Goal: Task Accomplishment & Management: Use online tool/utility

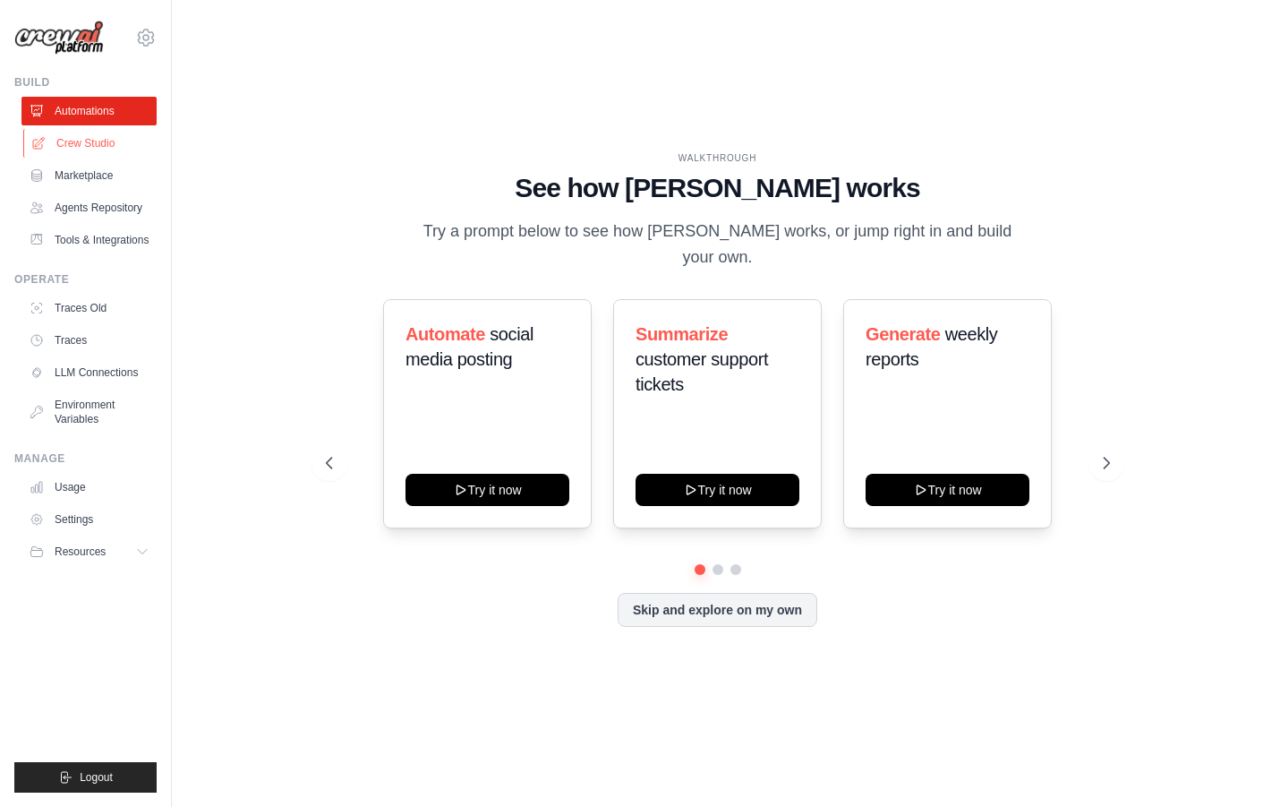
click at [116, 141] on link "Crew Studio" at bounding box center [90, 143] width 135 height 29
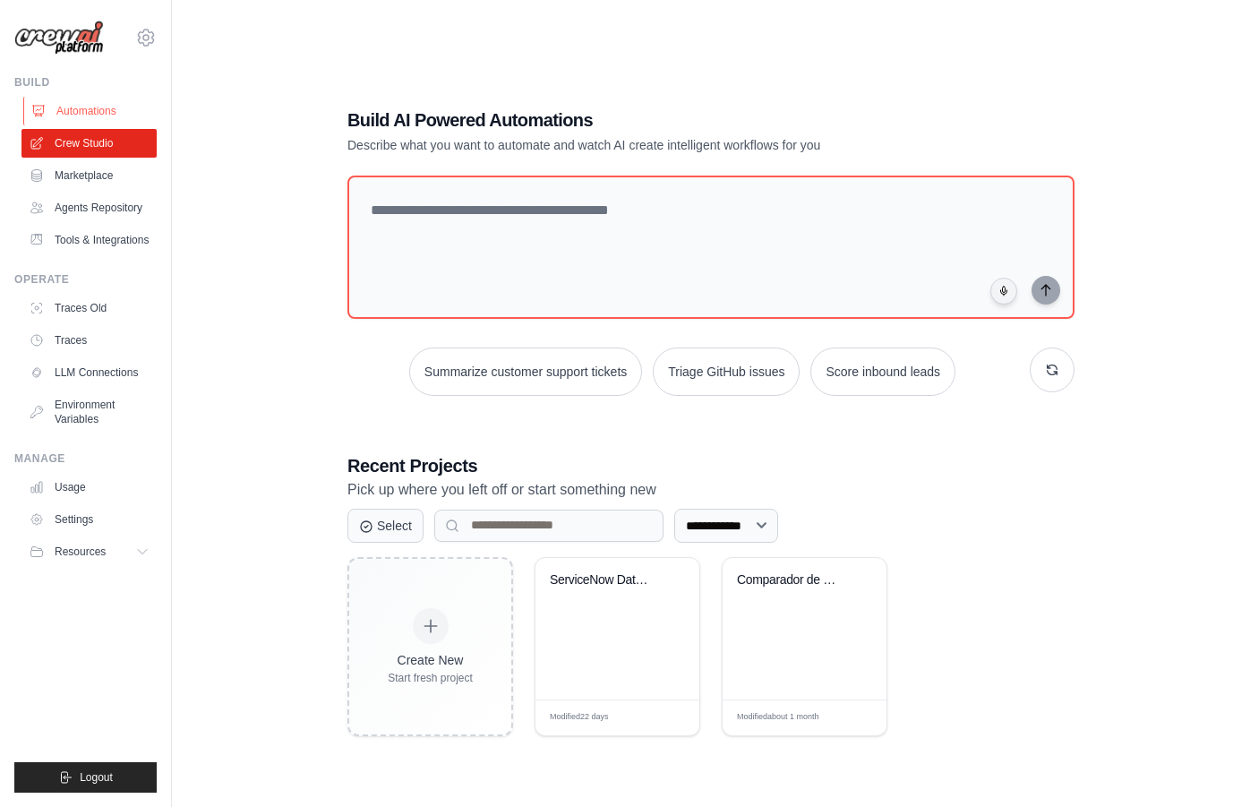
click at [80, 104] on link "Automations" at bounding box center [90, 111] width 135 height 29
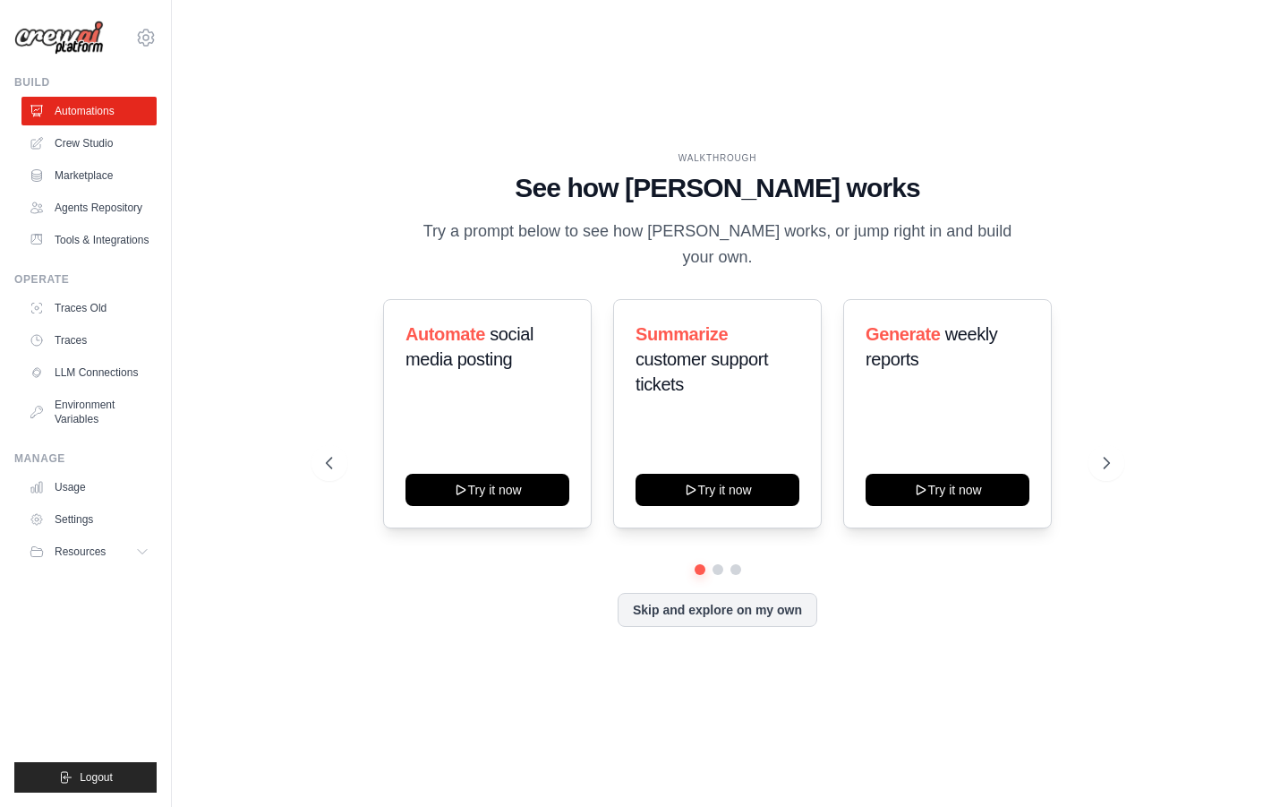
click at [157, 38] on div "guilherme.bresser@ambevtech.com.br Ambev - SAZ Your organization ABI - GenAI Bo…" at bounding box center [86, 403] width 172 height 807
click at [152, 38] on icon at bounding box center [145, 37] width 21 height 21
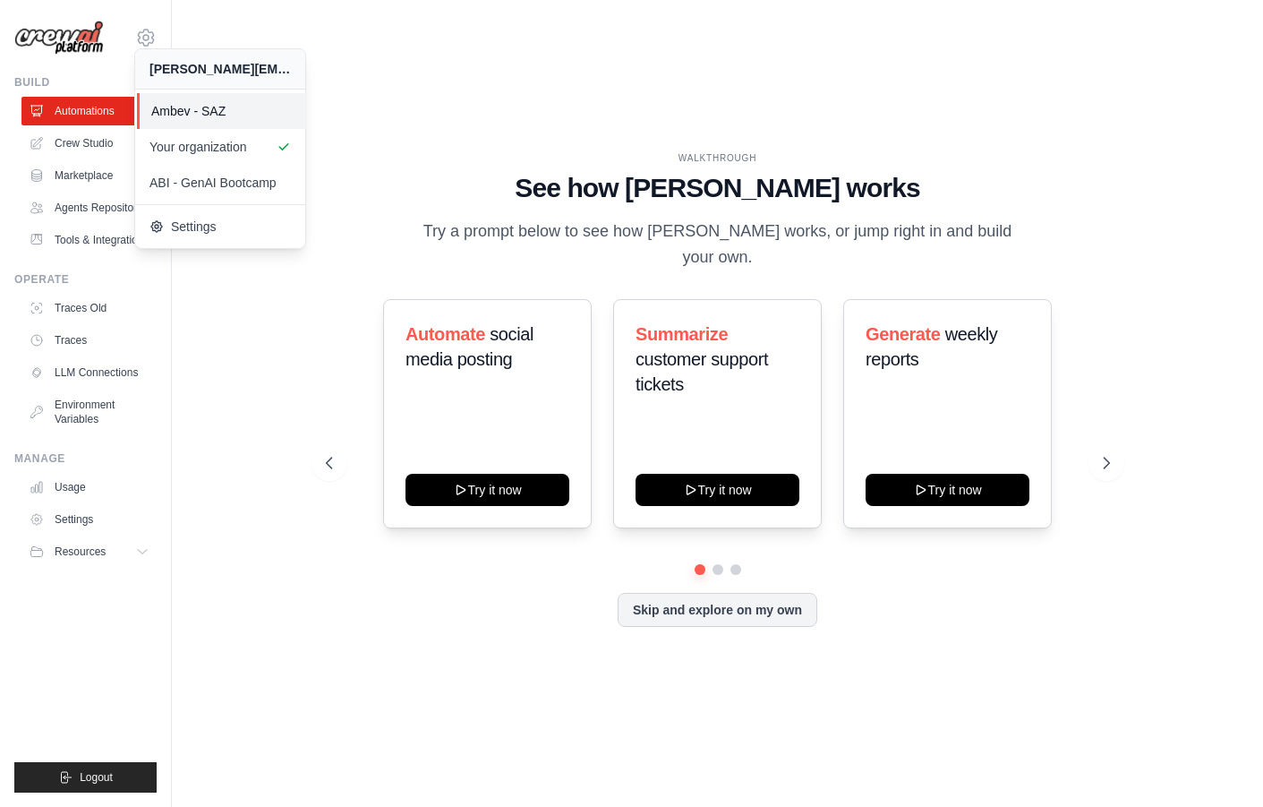
click at [253, 106] on span "Ambev - SAZ" at bounding box center [221, 111] width 141 height 18
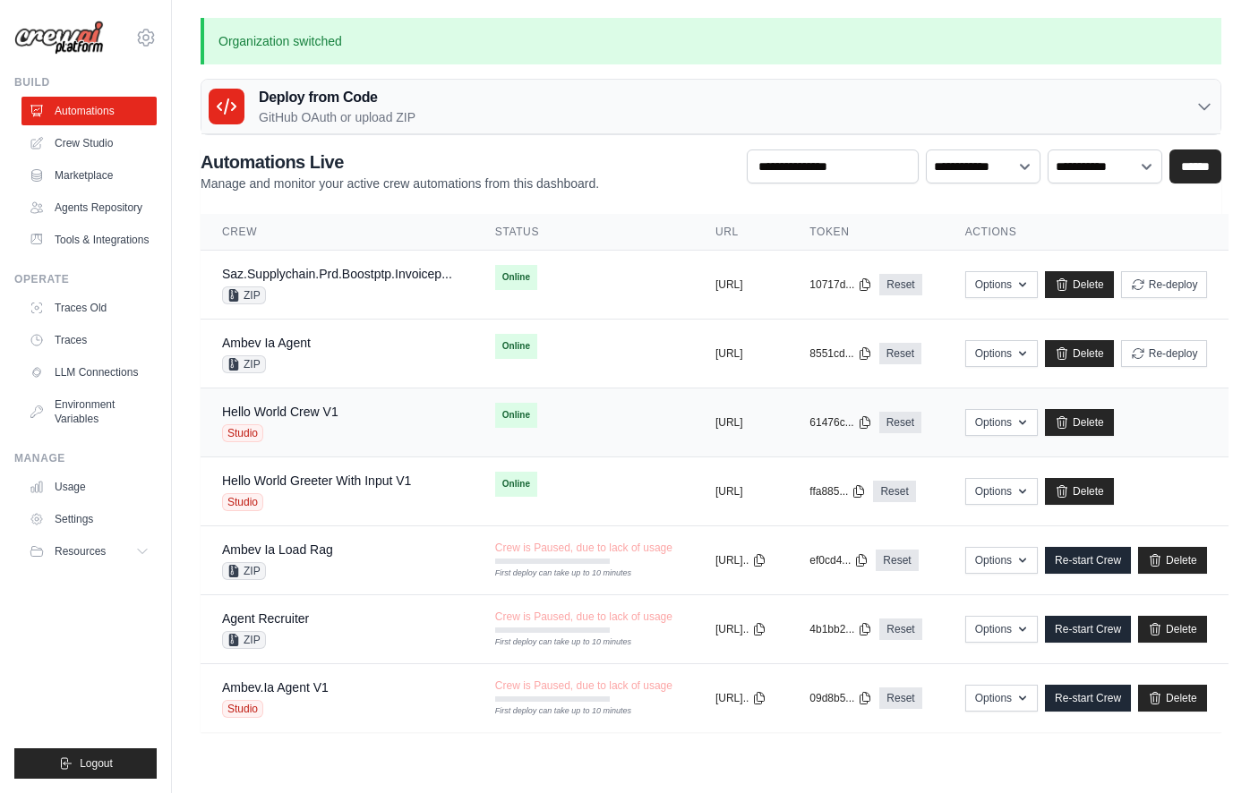
scroll to position [13, 0]
click at [423, 405] on div "Hello World Crew V1 Studio" at bounding box center [337, 422] width 230 height 39
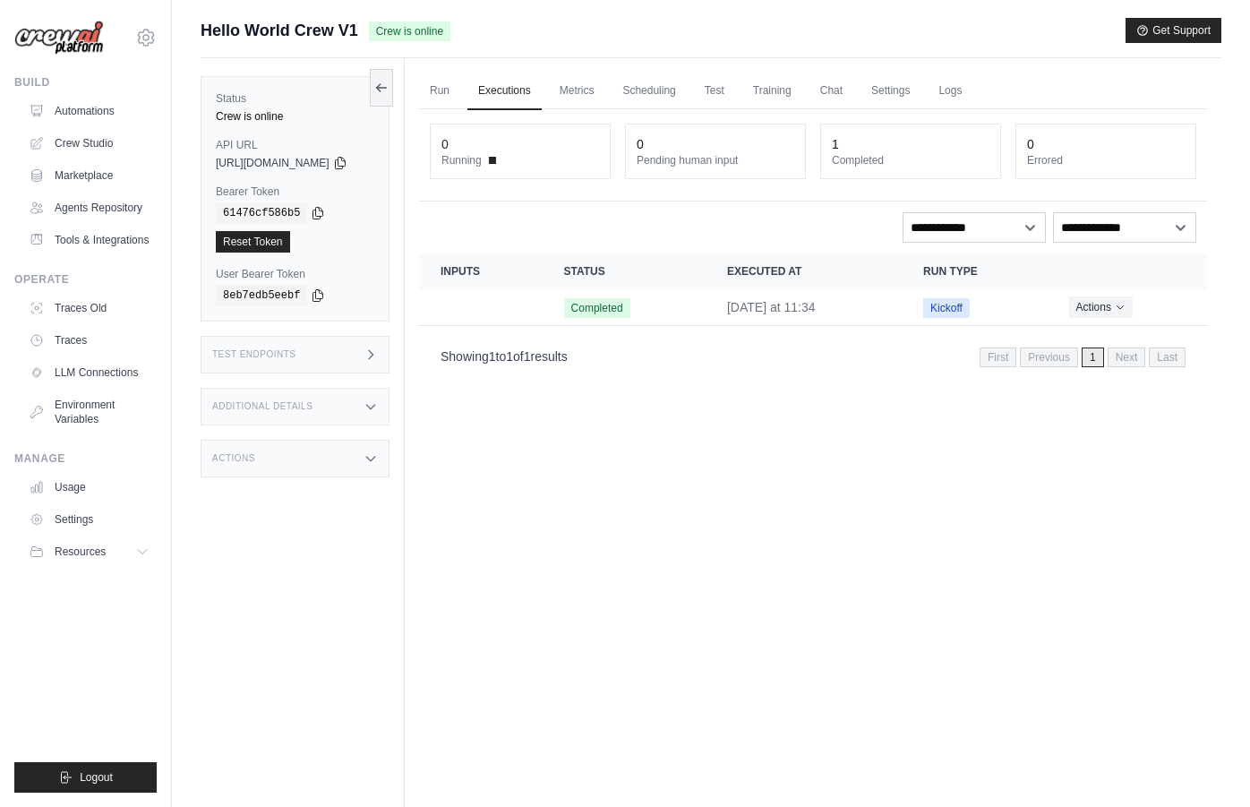
click at [381, 461] on div "Actions" at bounding box center [295, 459] width 189 height 38
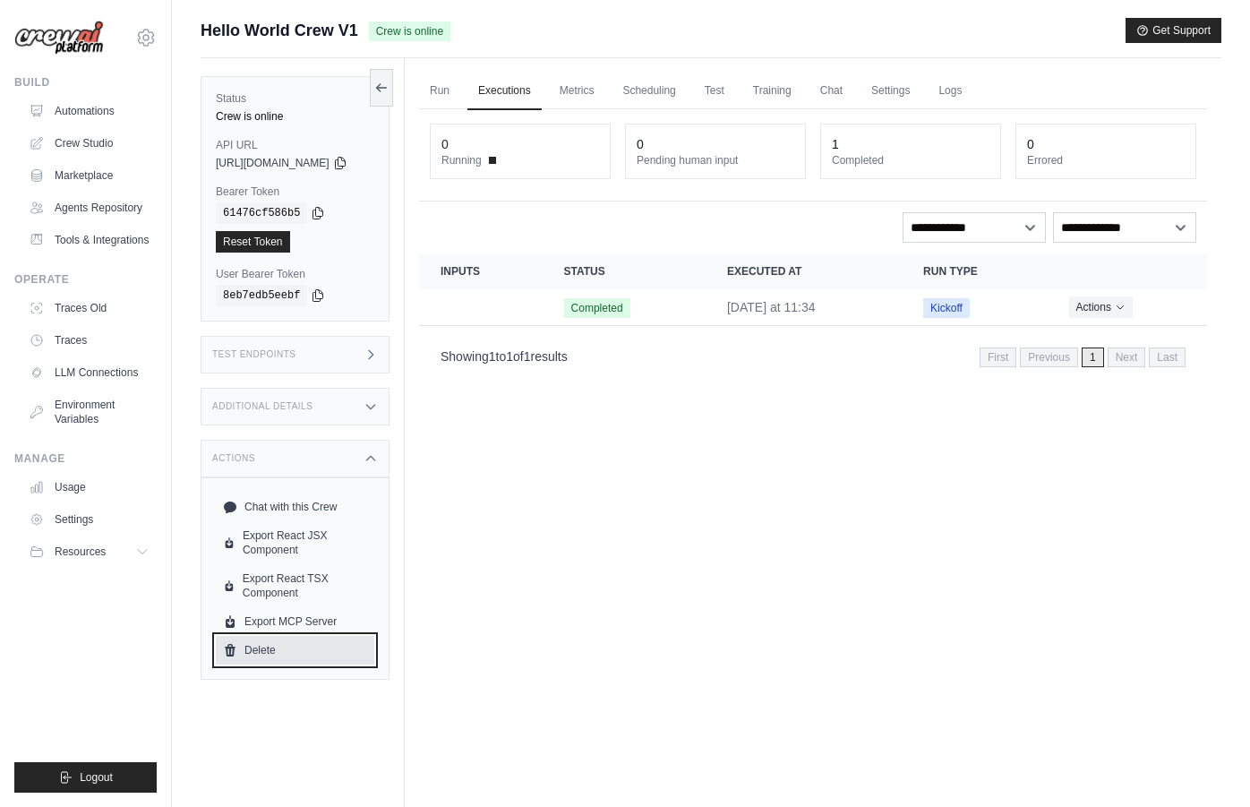
click at [277, 638] on link "Delete" at bounding box center [295, 650] width 158 height 29
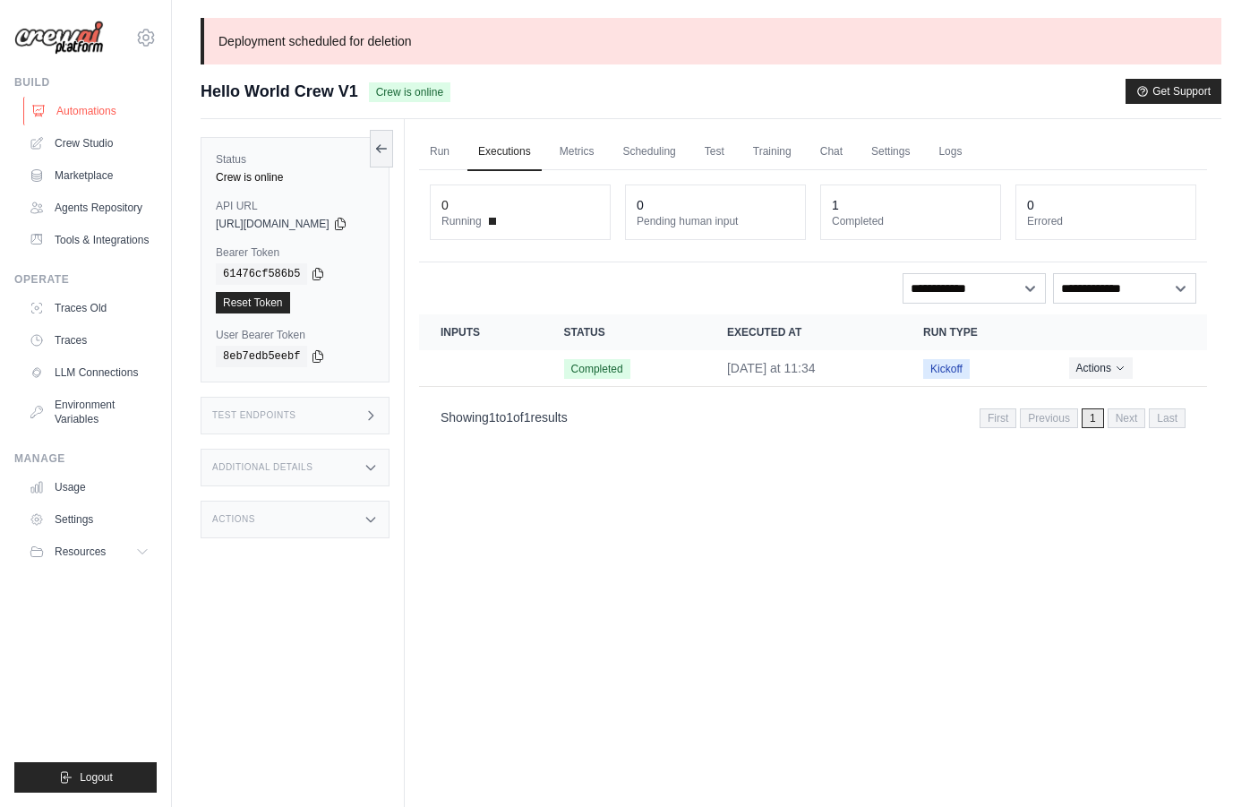
click at [100, 112] on link "Automations" at bounding box center [90, 111] width 135 height 29
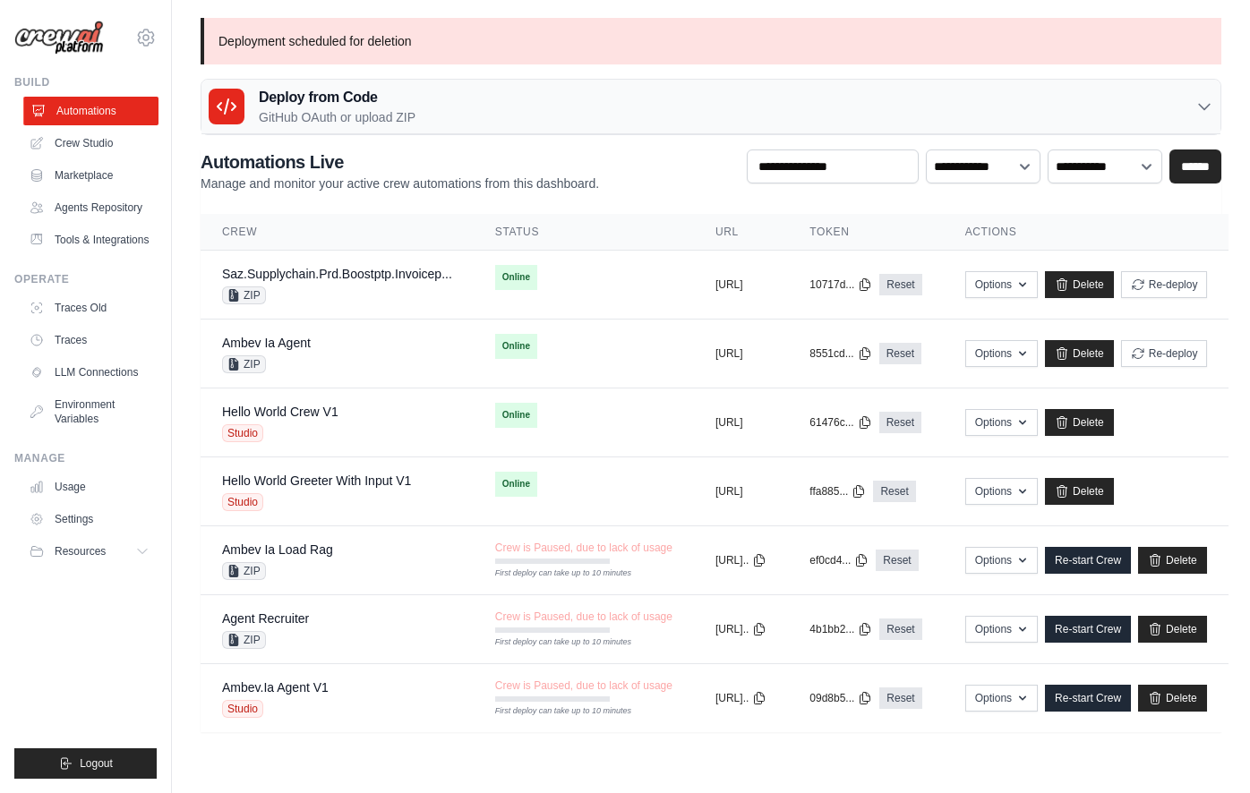
click at [120, 112] on link "Automations" at bounding box center [90, 111] width 135 height 29
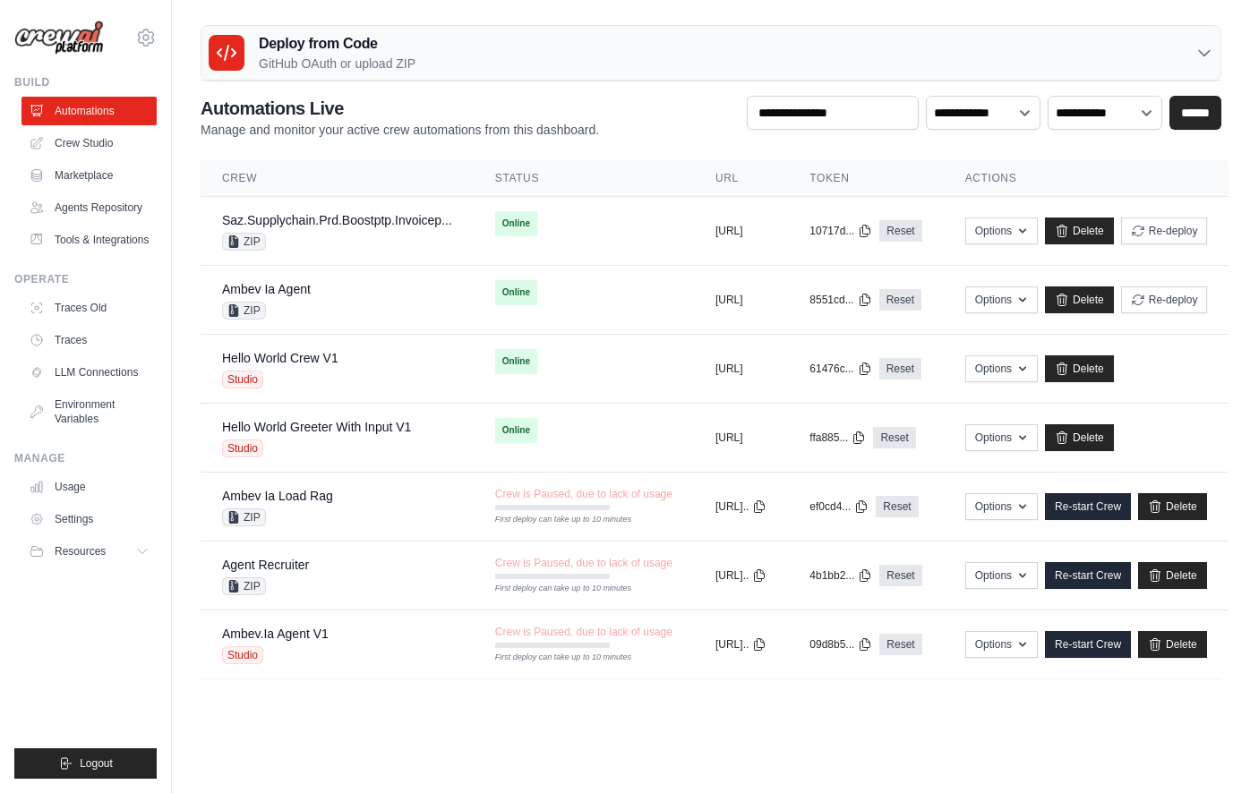
click at [313, 49] on h3 "Deploy from Code" at bounding box center [337, 43] width 157 height 21
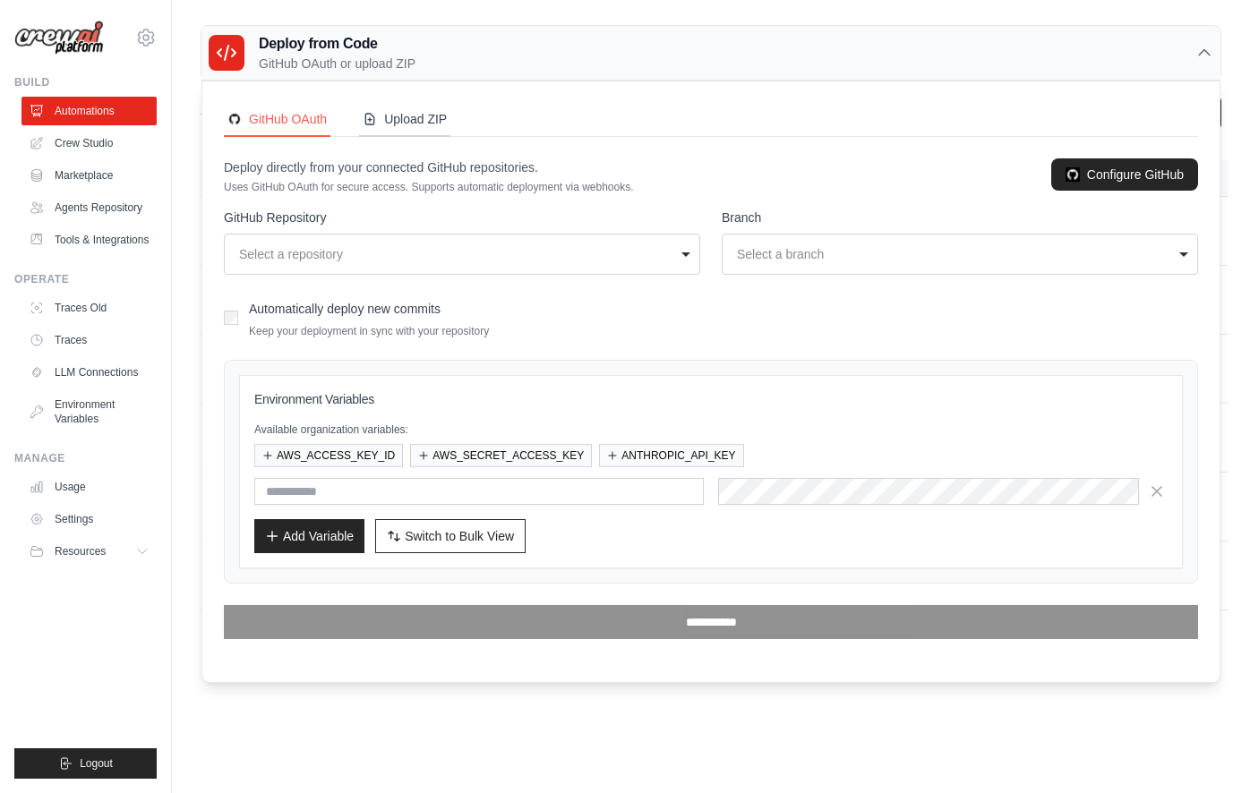
click at [432, 131] on button "Upload ZIP" at bounding box center [404, 120] width 91 height 34
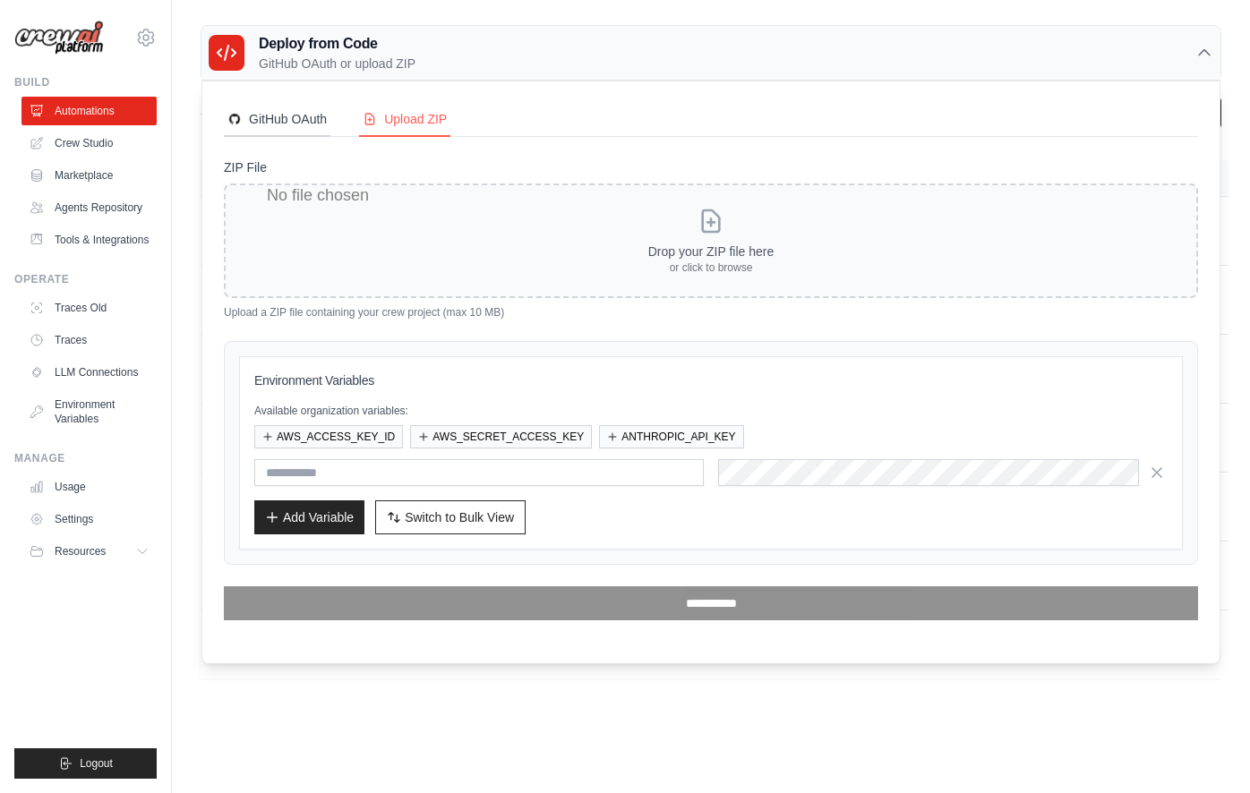
click at [320, 131] on button "GitHub OAuth" at bounding box center [277, 120] width 107 height 34
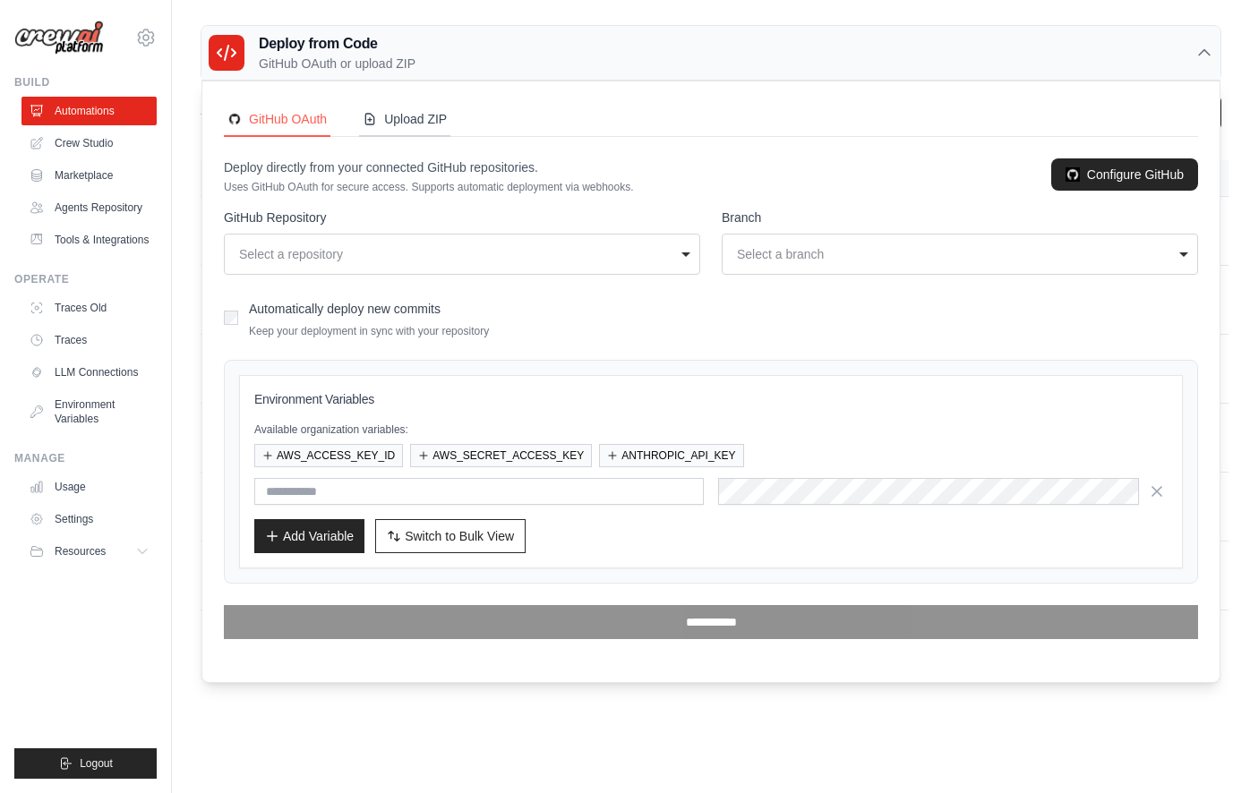
click at [378, 119] on div "Upload ZIP" at bounding box center [405, 119] width 84 height 18
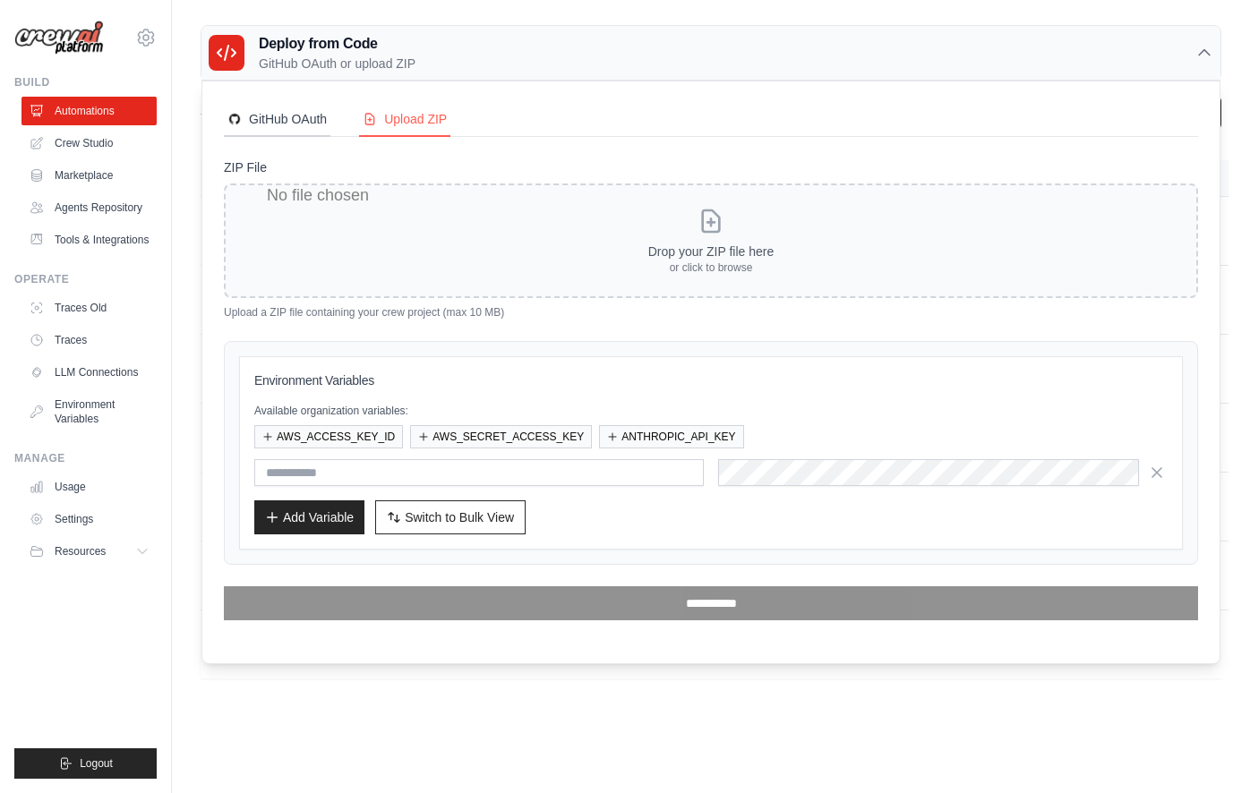
click at [304, 111] on div "GitHub OAuth" at bounding box center [276, 119] width 99 height 18
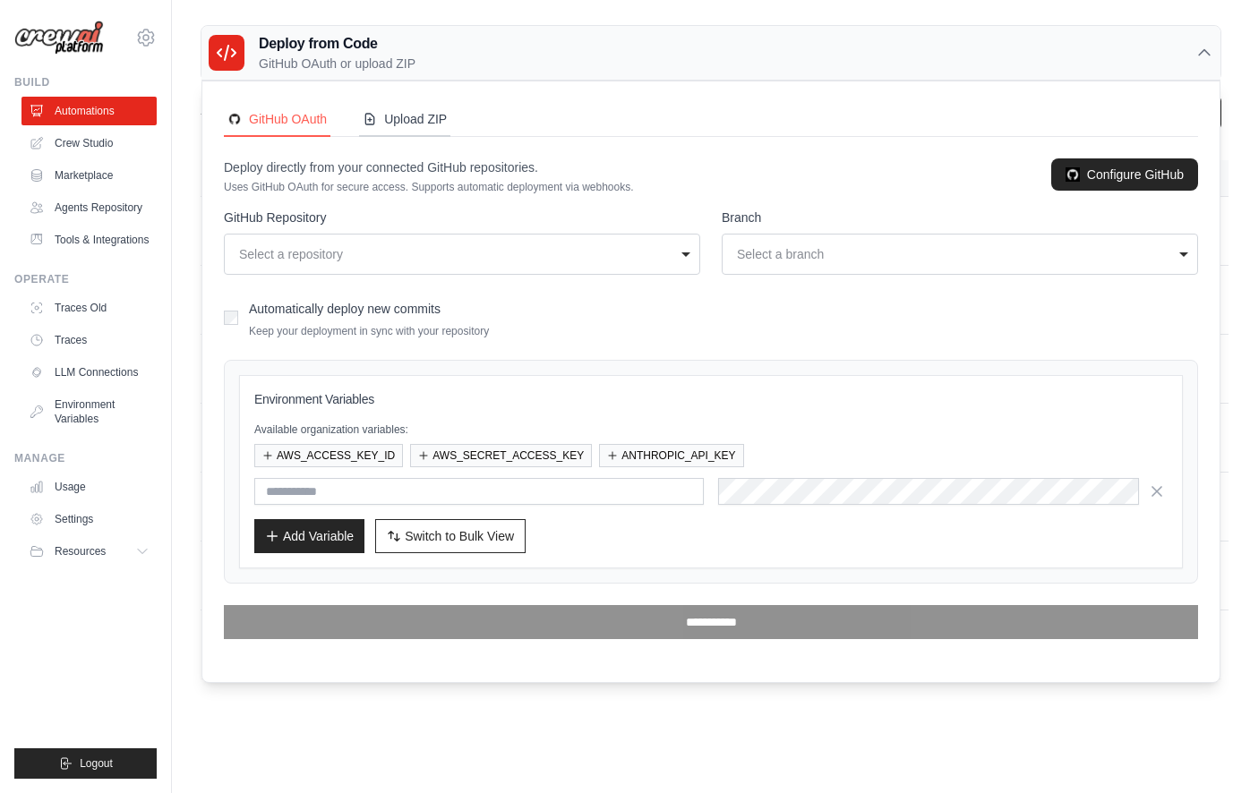
click at [381, 110] on div "Upload ZIP" at bounding box center [405, 119] width 84 height 18
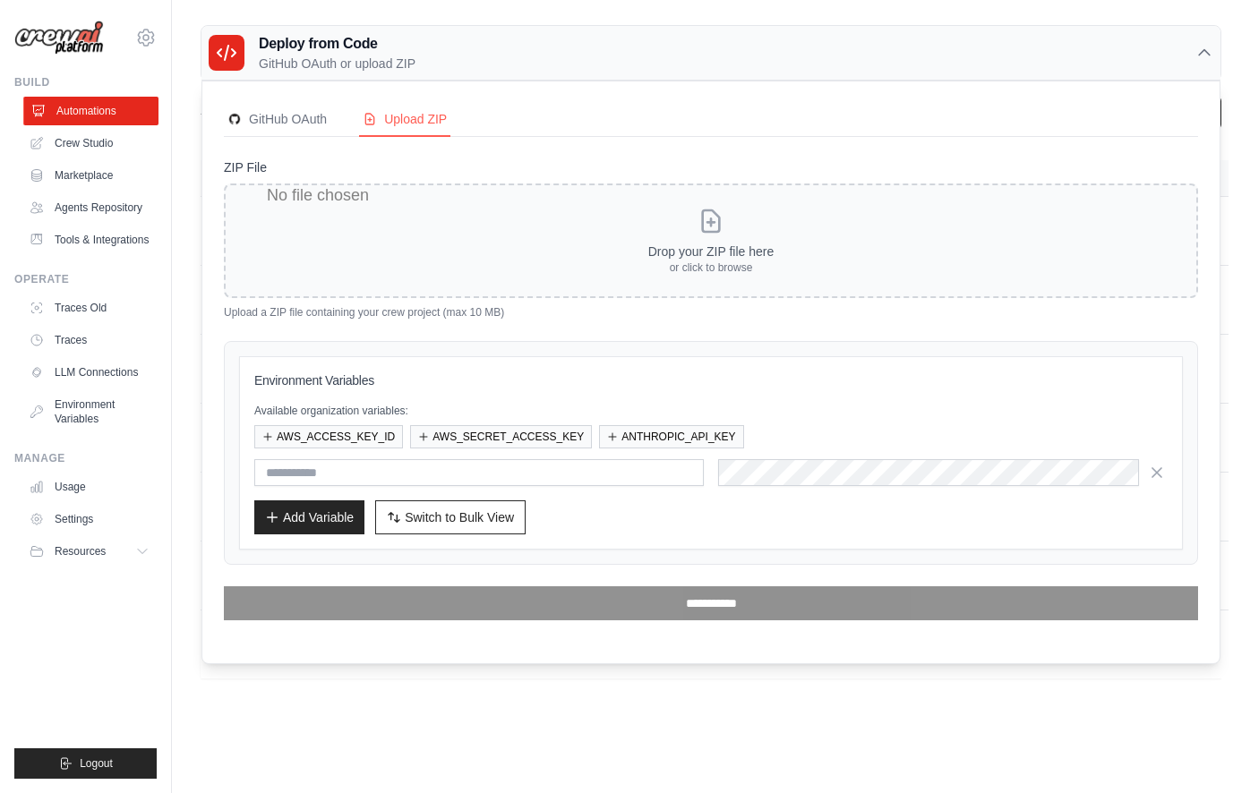
click at [103, 111] on link "Automations" at bounding box center [90, 111] width 135 height 29
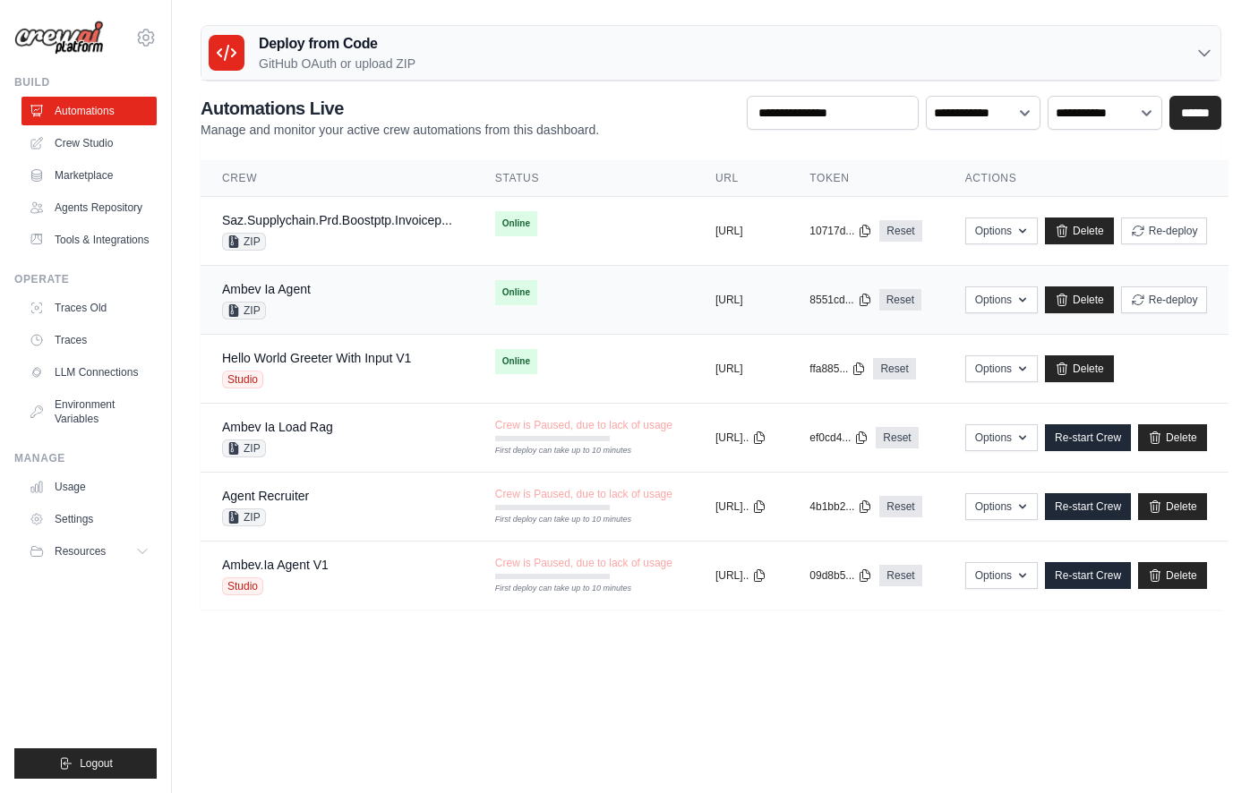
click at [602, 304] on td "Online" at bounding box center [584, 293] width 220 height 54
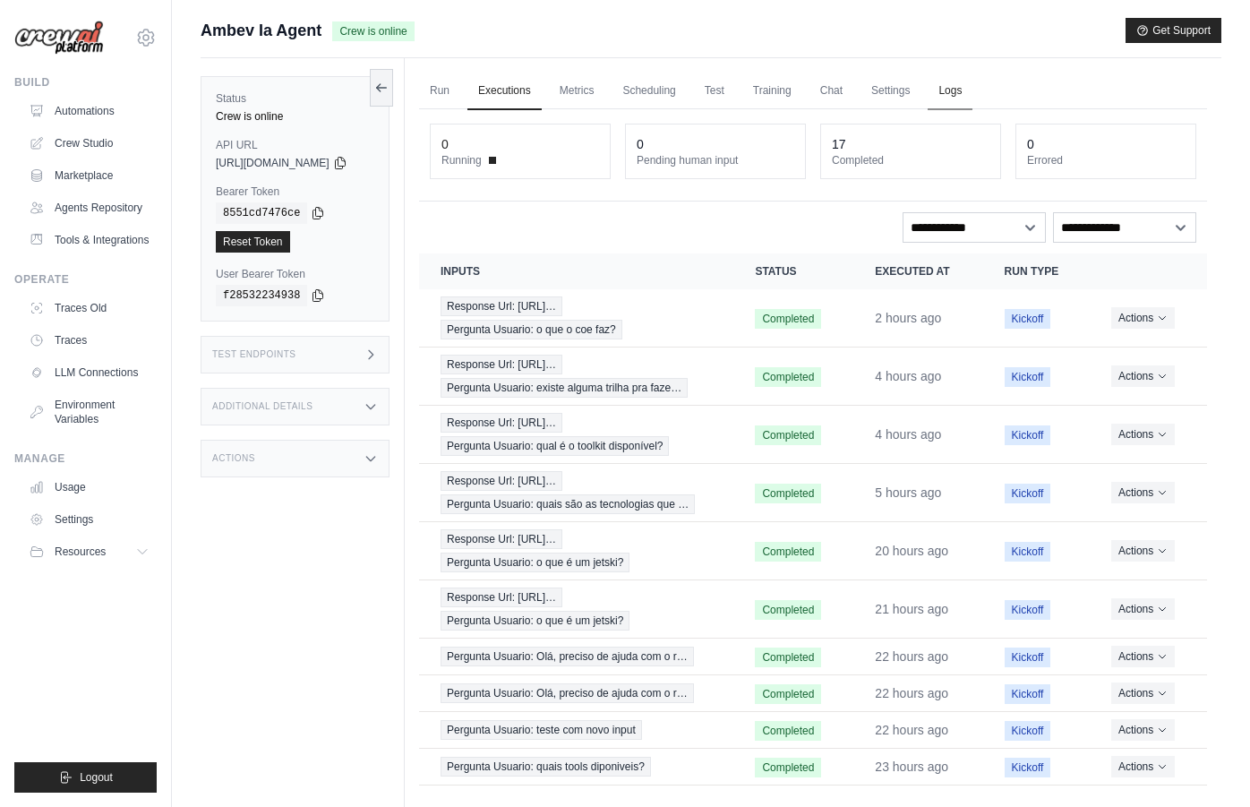
click at [972, 90] on link "Logs" at bounding box center [950, 92] width 45 height 38
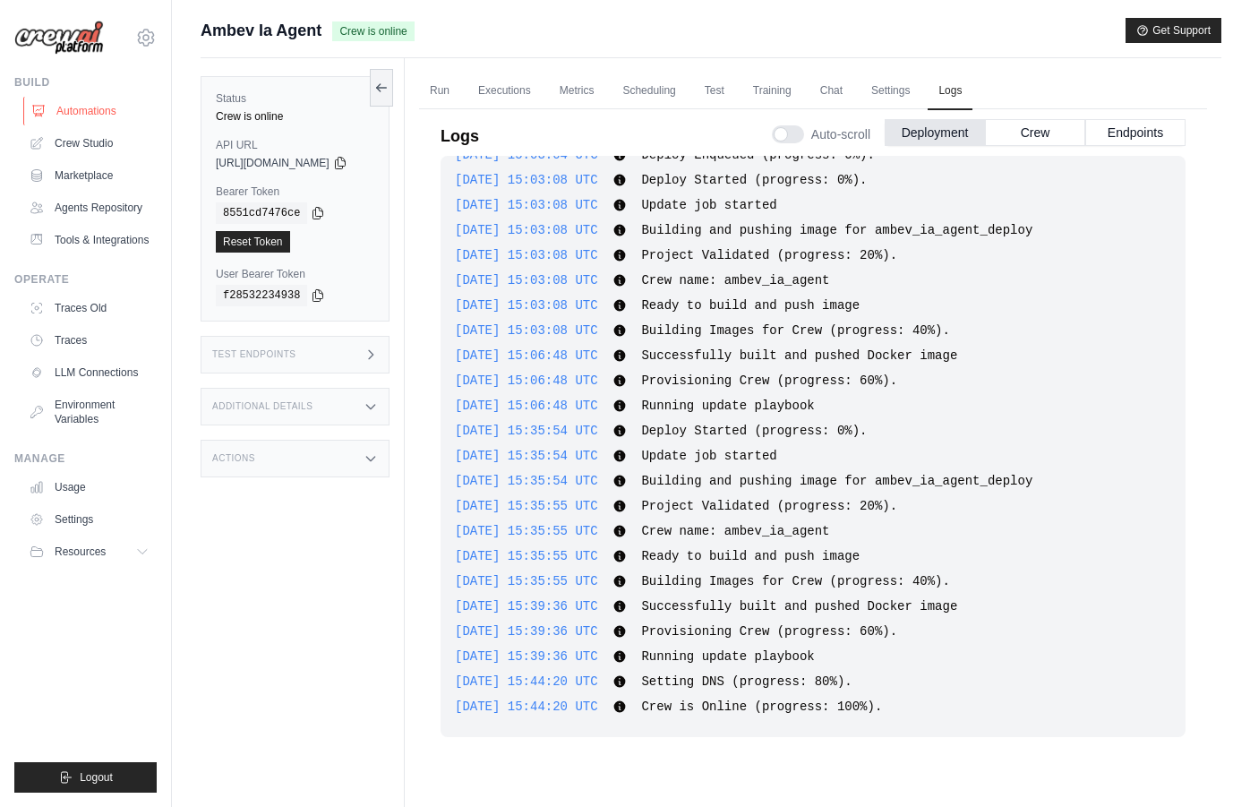
click at [68, 113] on link "Automations" at bounding box center [90, 111] width 135 height 29
